Goal: Task Accomplishment & Management: Check status

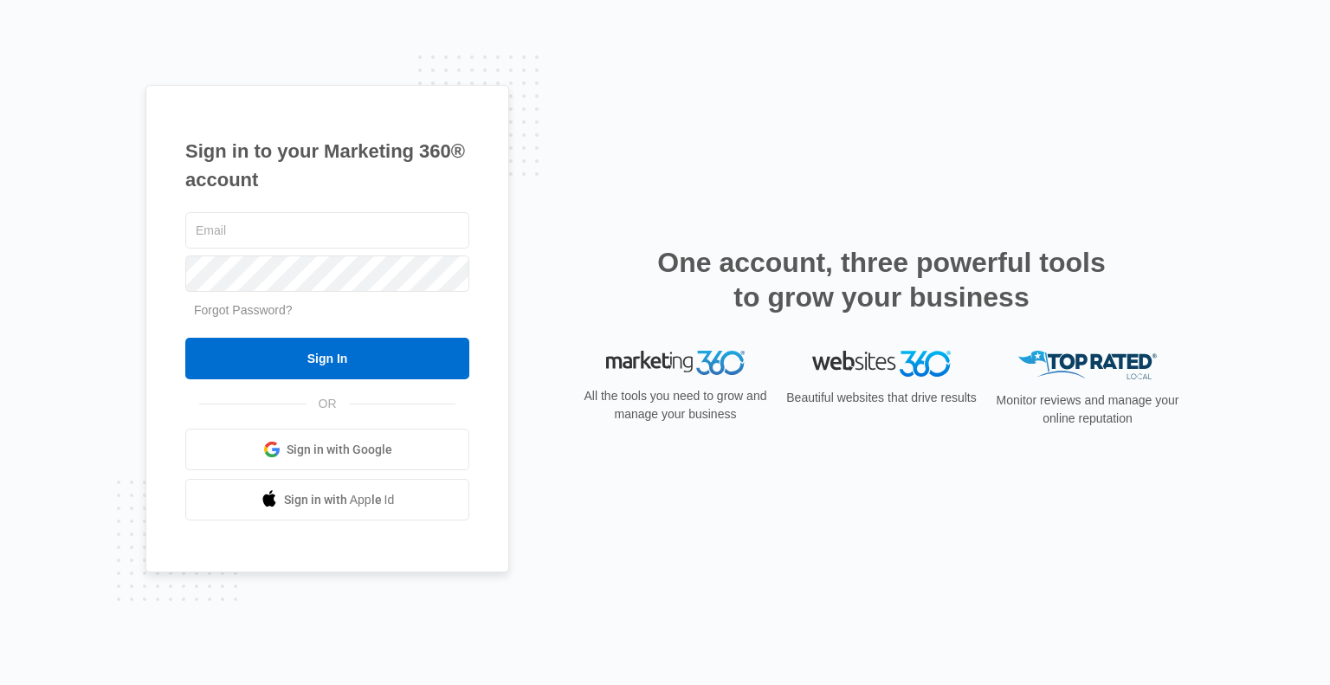
type input "[PERSON_NAME][EMAIL_ADDRESS][DOMAIN_NAME]"
click at [352, 357] on input "Sign In" at bounding box center [327, 359] width 284 height 42
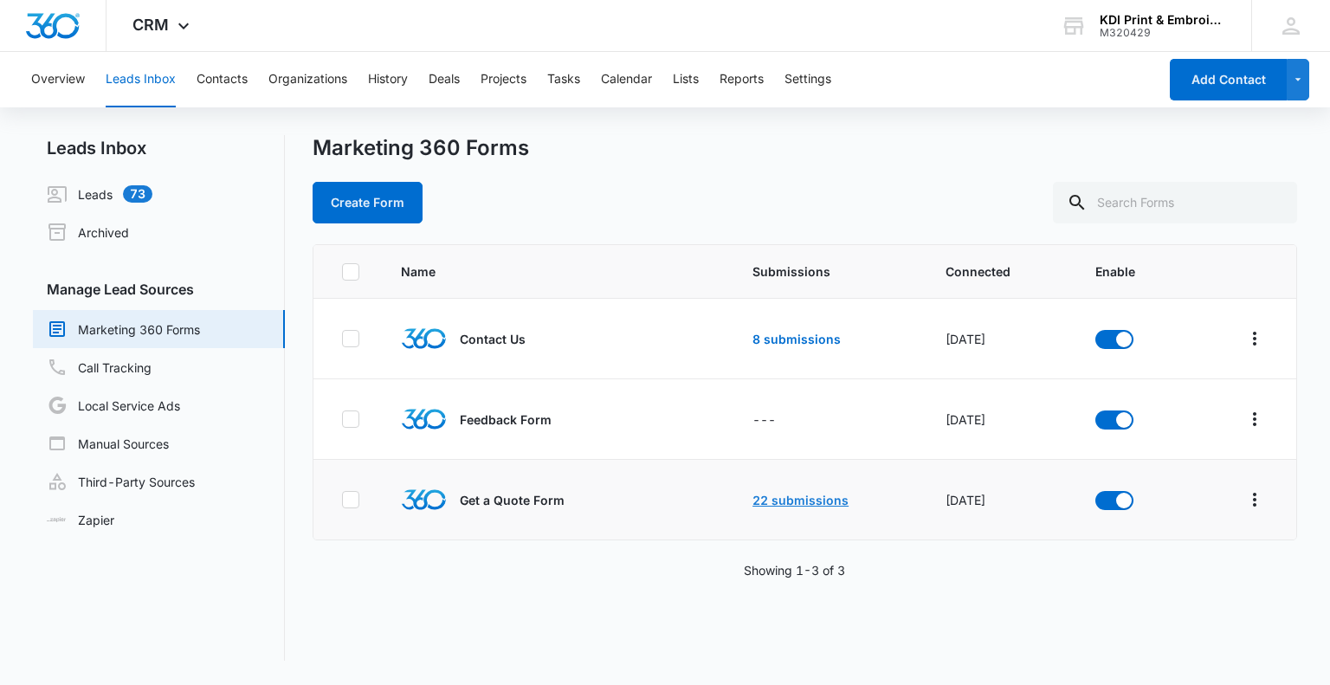
click at [771, 504] on link "22 submissions" at bounding box center [801, 500] width 96 height 15
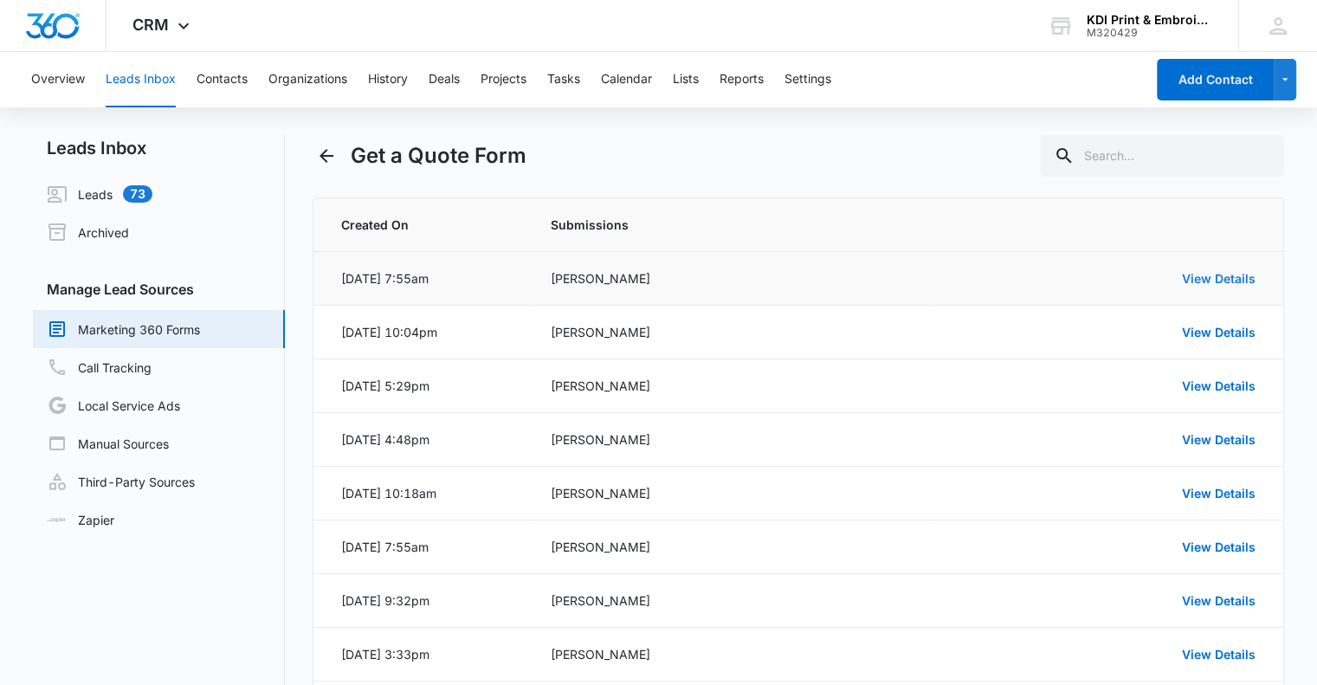
click at [1228, 278] on link "View Details" at bounding box center [1219, 278] width 74 height 15
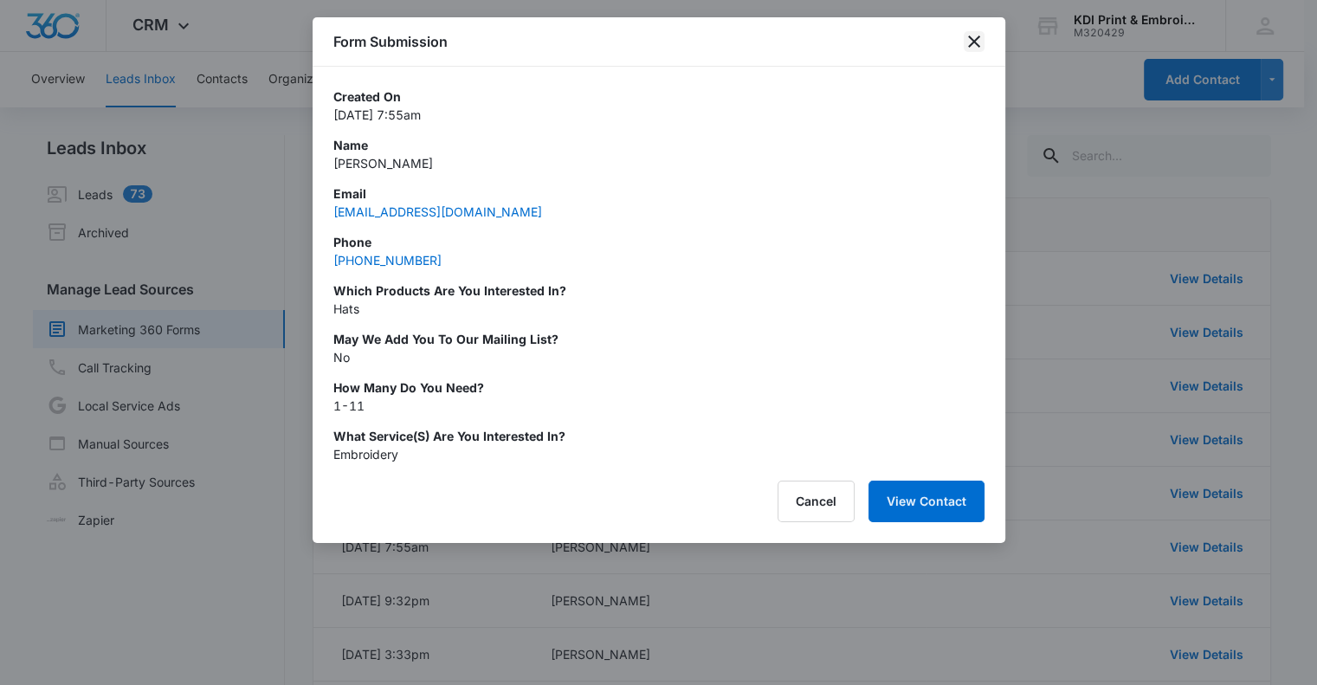
drag, startPoint x: 970, startPoint y: 38, endPoint x: 745, endPoint y: 49, distance: 225.5
click at [969, 38] on icon "close" at bounding box center [974, 41] width 21 height 21
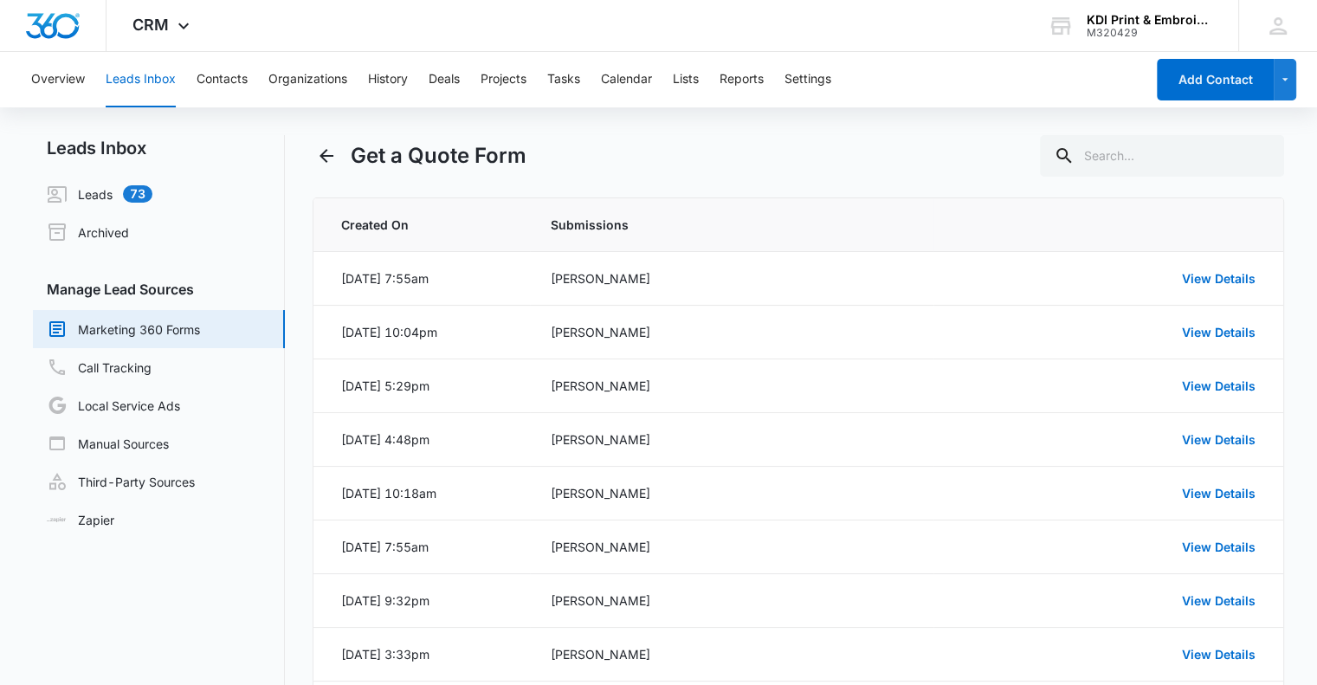
click at [144, 337] on link "Marketing 360 Forms" at bounding box center [123, 329] width 153 height 21
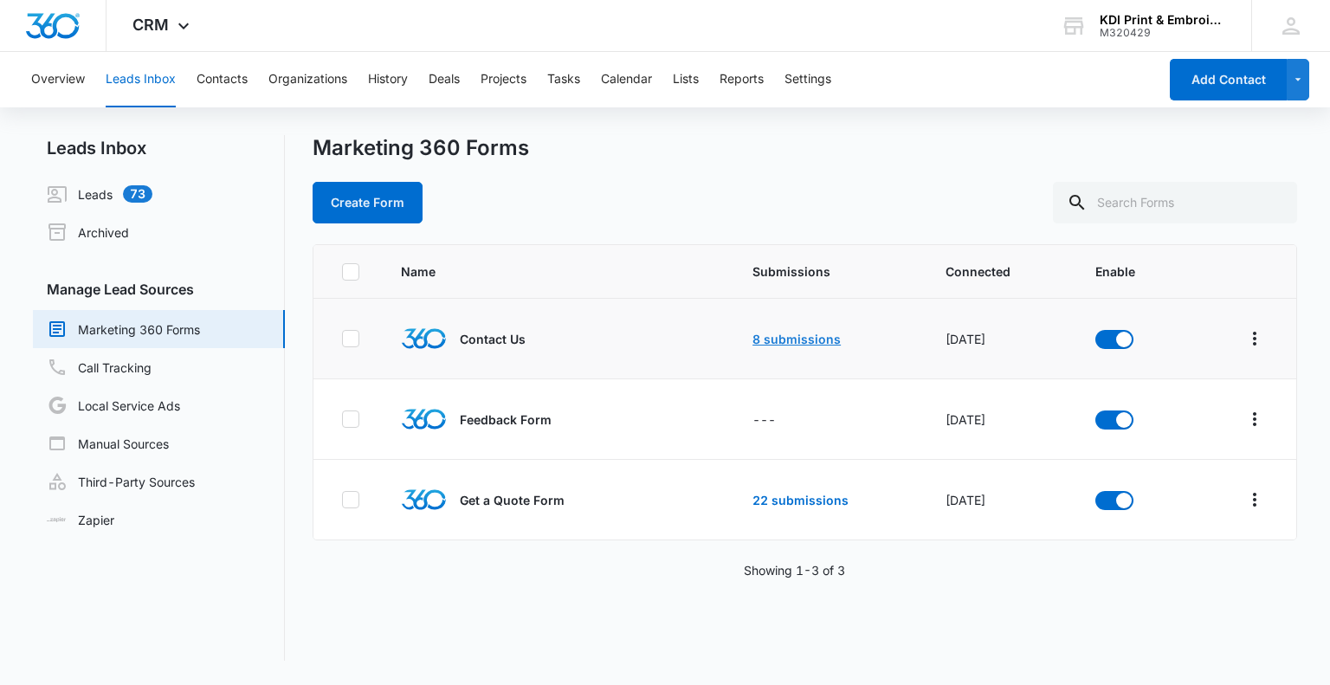
click at [761, 340] on link "8 submissions" at bounding box center [797, 339] width 88 height 15
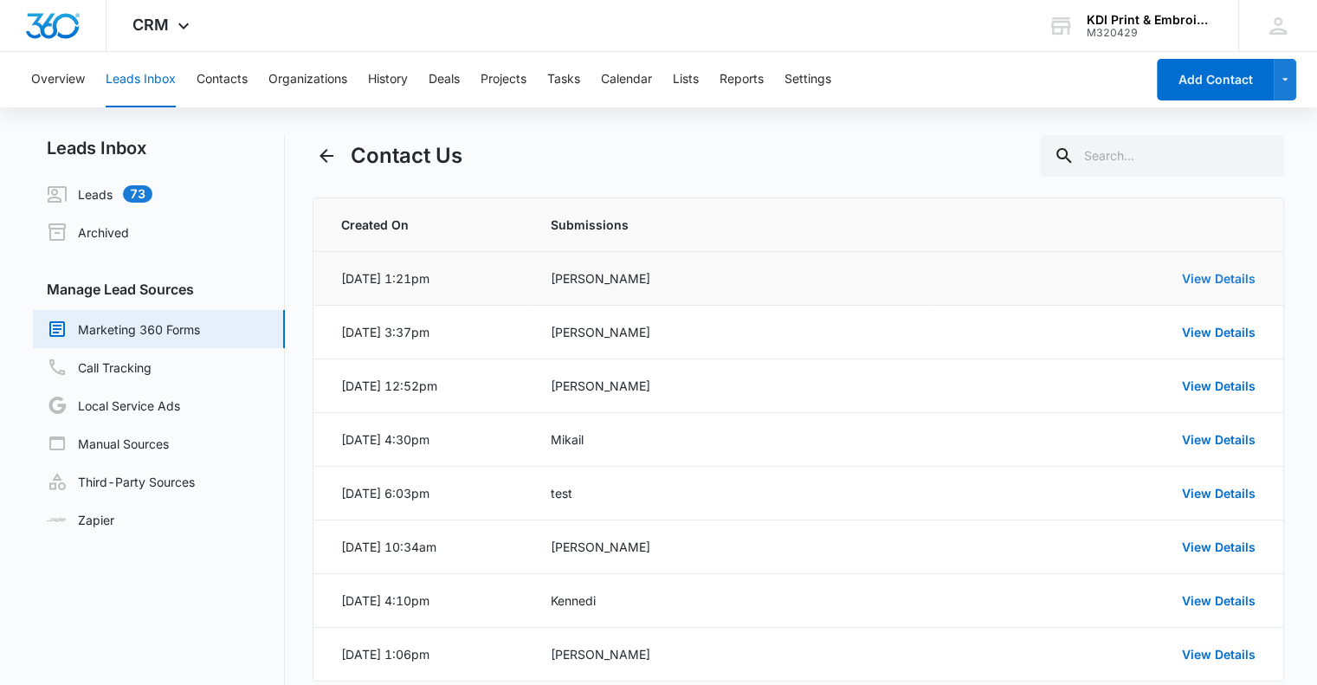
click at [1243, 275] on link "View Details" at bounding box center [1219, 278] width 74 height 15
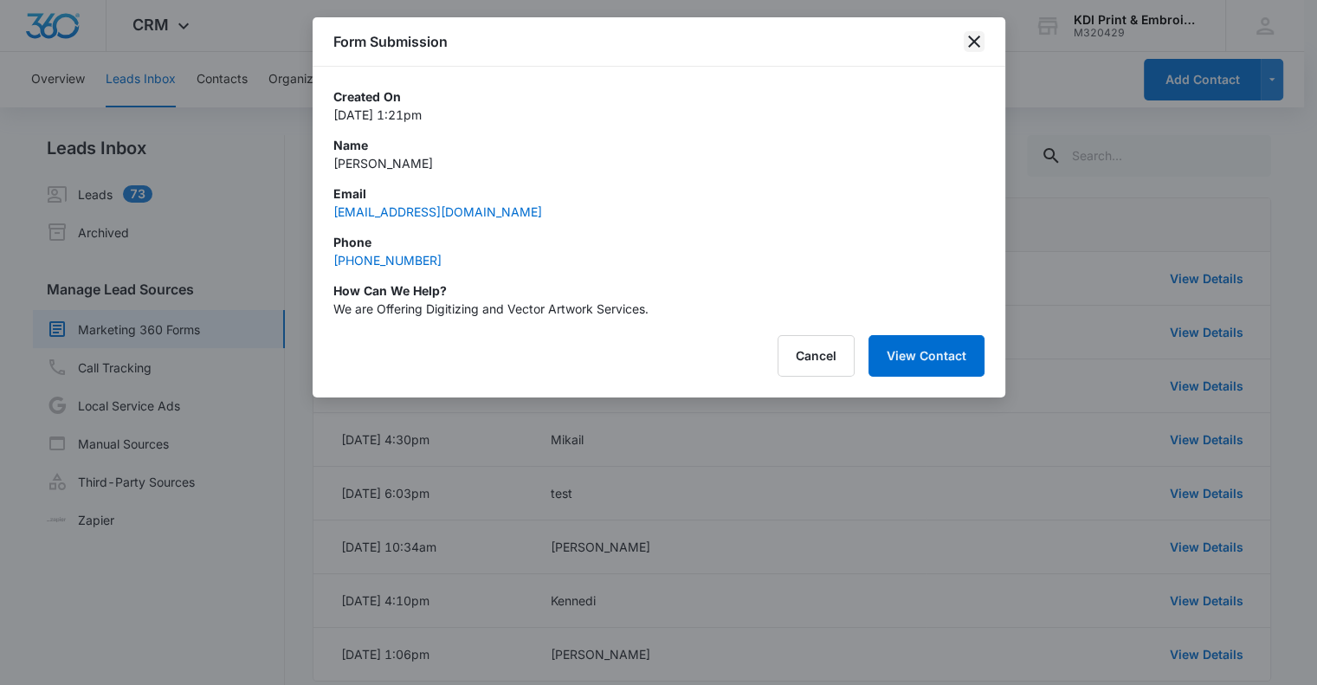
click at [980, 45] on icon "close" at bounding box center [974, 41] width 21 height 21
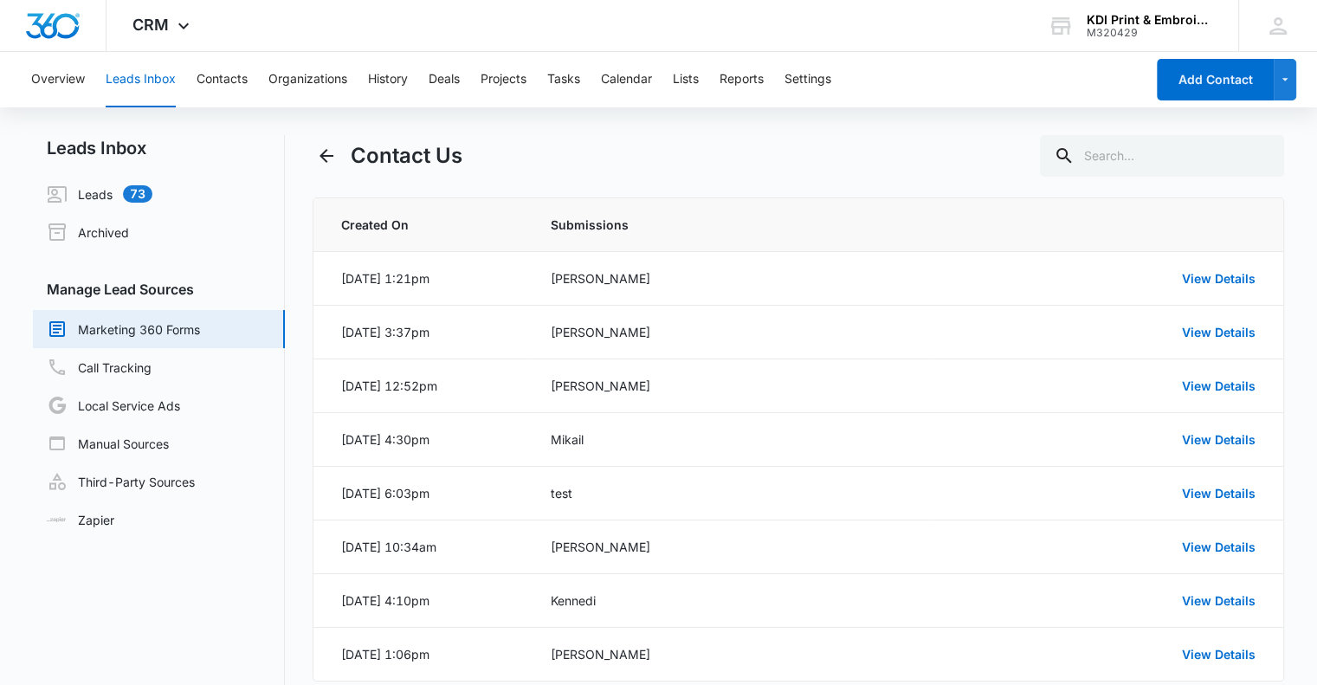
click at [109, 328] on link "Marketing 360 Forms" at bounding box center [123, 329] width 153 height 21
